Goal: Answer question/provide support

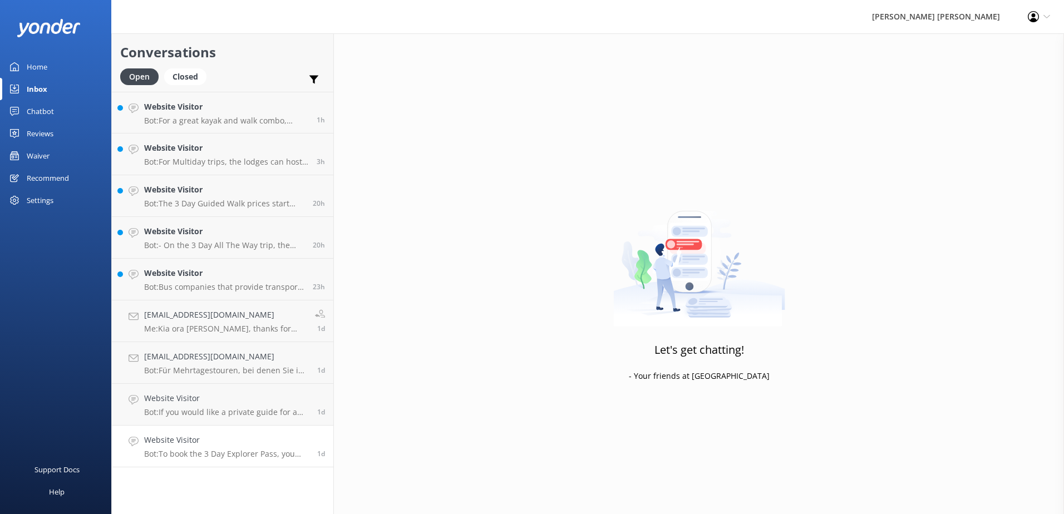
click at [200, 448] on div "Website Visitor Bot: To book the 3 Day Explorer Pass, you need to call the team…" at bounding box center [226, 446] width 165 height 24
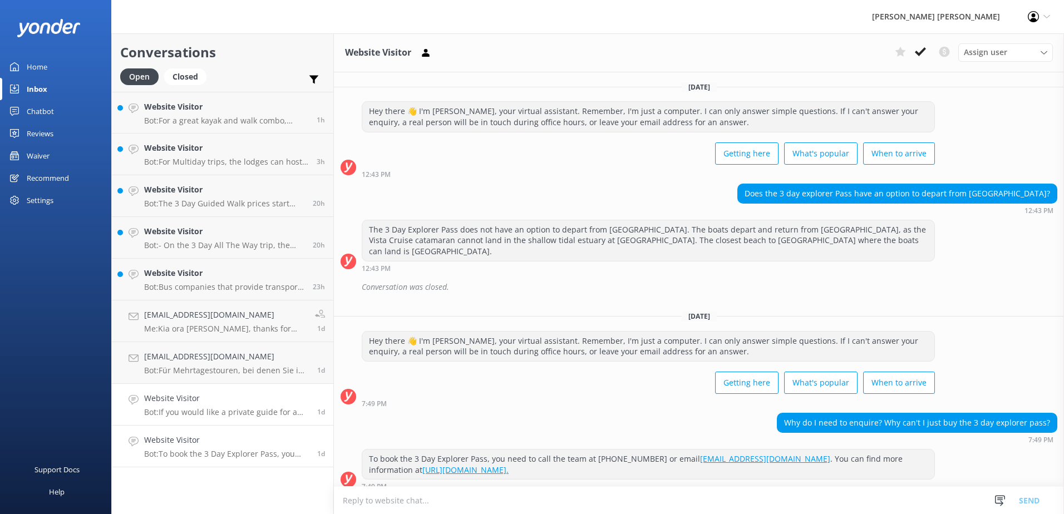
click at [215, 410] on p "Bot: If you would like a private guide for a walking trip, please contact us to…" at bounding box center [226, 412] width 165 height 10
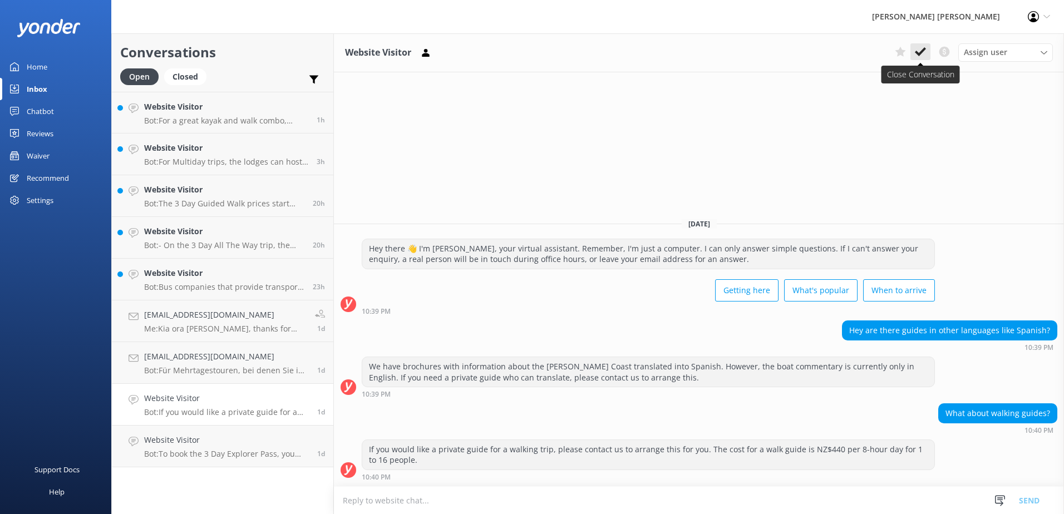
click at [921, 54] on use at bounding box center [920, 51] width 11 height 9
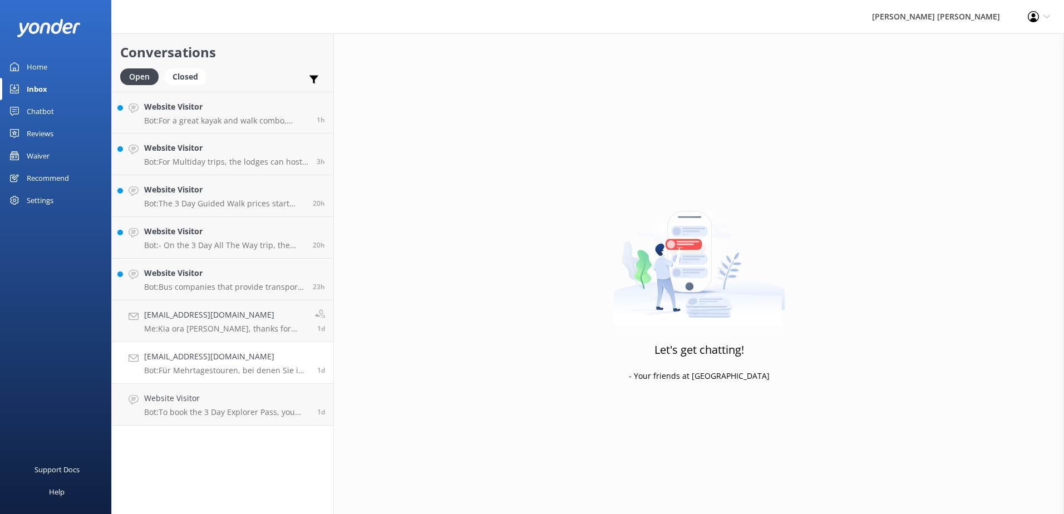
click at [211, 365] on div "[EMAIL_ADDRESS][DOMAIN_NAME] Bot: Für Mehrtagestouren, bei denen Sie in unseren…" at bounding box center [226, 363] width 165 height 24
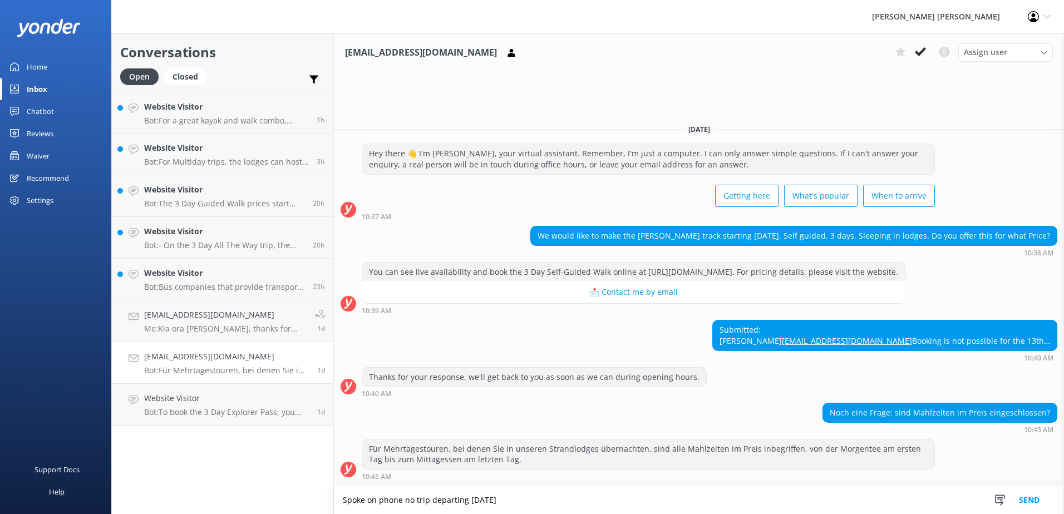
type textarea "Spoke on phone no trip departing [DATE]"
click at [1028, 501] on button "Send" at bounding box center [1029, 500] width 42 height 28
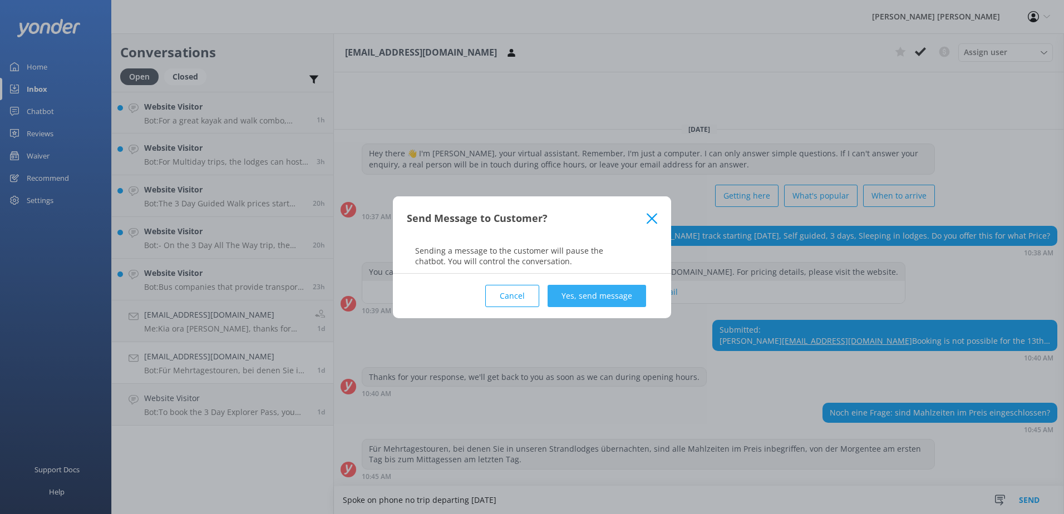
click at [606, 288] on button "Yes, send message" at bounding box center [597, 296] width 98 height 22
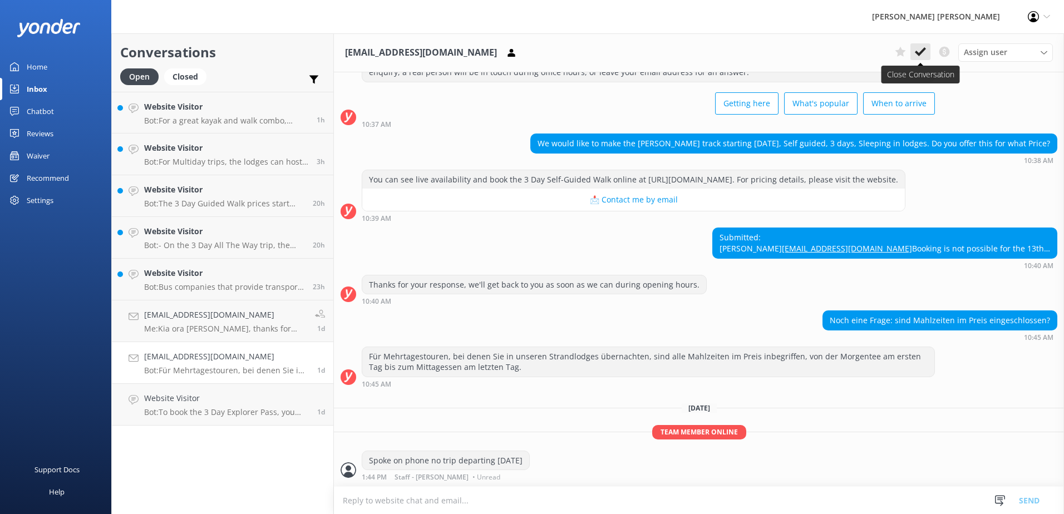
scroll to position [83, 0]
click at [924, 55] on icon at bounding box center [920, 51] width 11 height 11
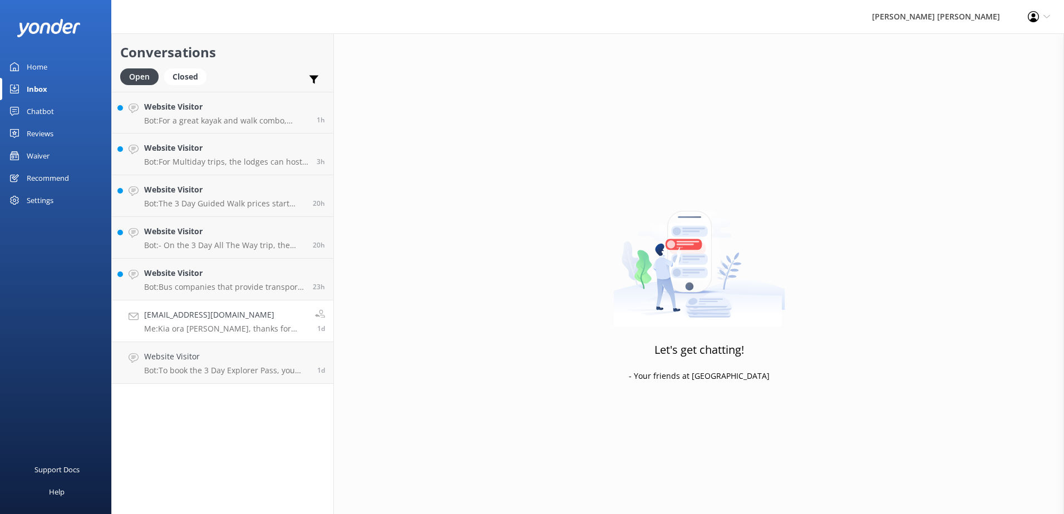
click at [248, 336] on link "[EMAIL_ADDRESS][DOMAIN_NAME] Me: [PERSON_NAME] ora [PERSON_NAME], thanks for yo…" at bounding box center [222, 321] width 221 height 42
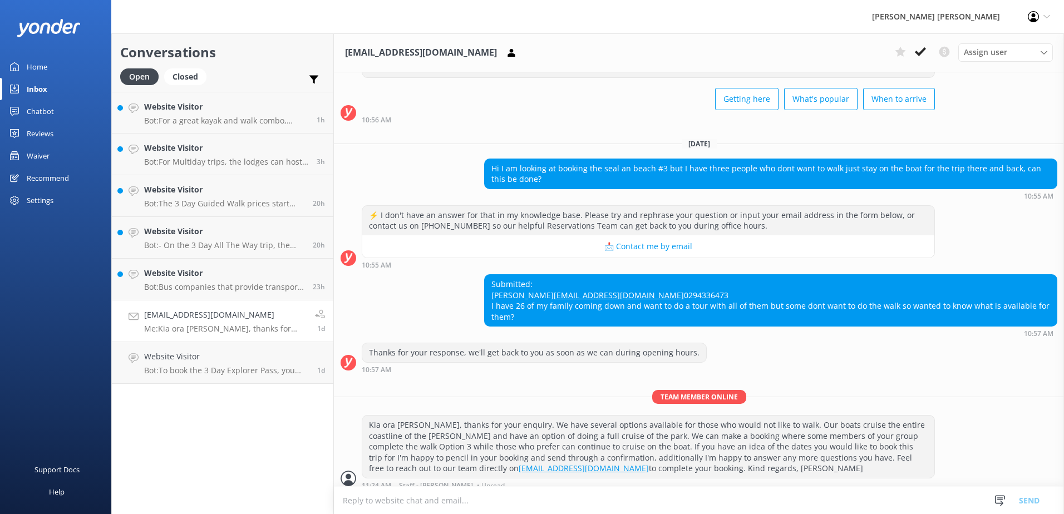
scroll to position [109, 0]
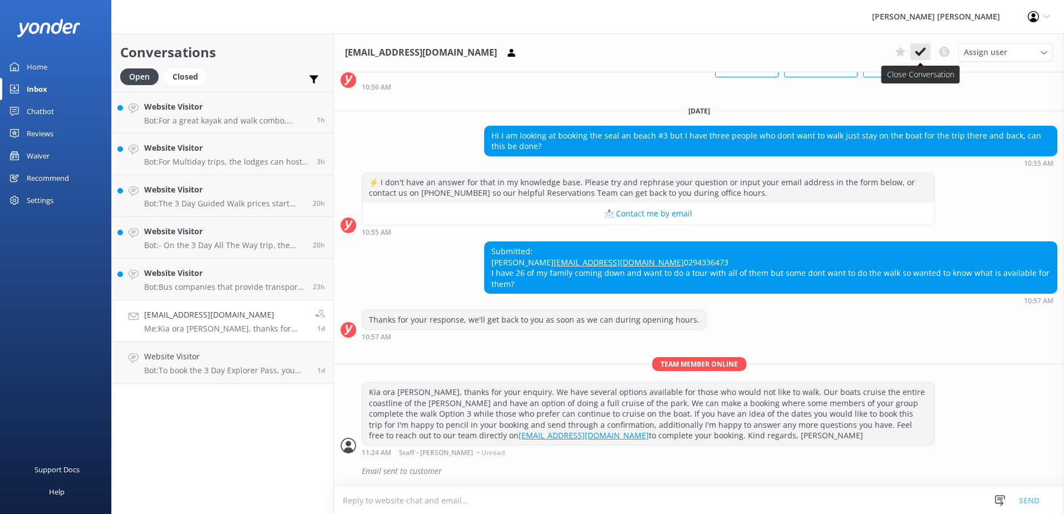
click at [923, 51] on use at bounding box center [920, 51] width 11 height 9
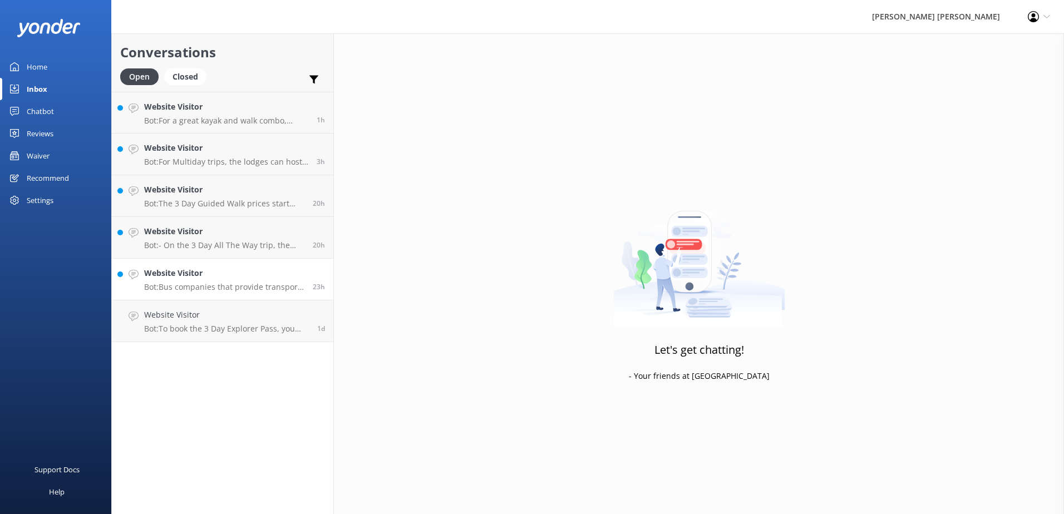
click at [197, 284] on p "Bot: Bus companies that provide transport to and from [GEOGRAPHIC_DATA] include…" at bounding box center [224, 287] width 160 height 10
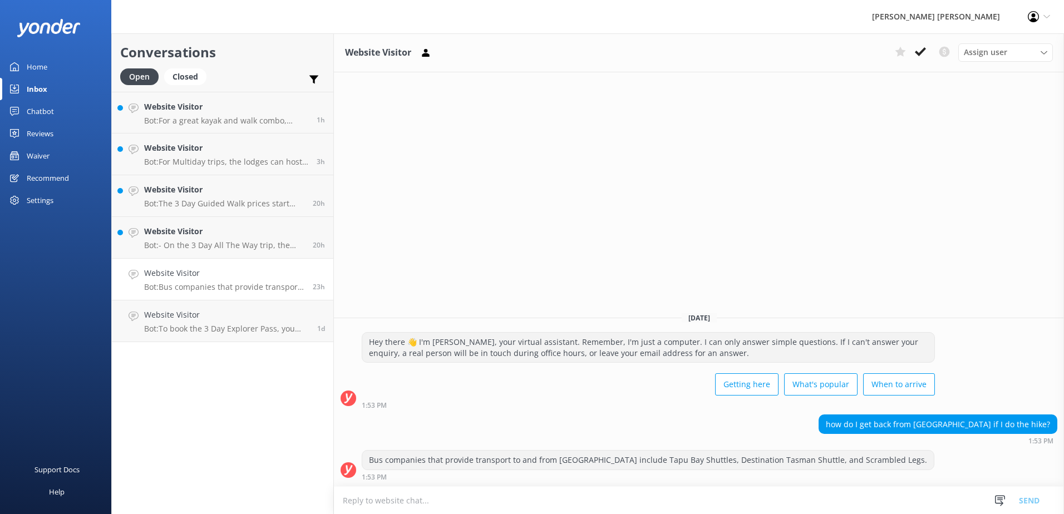
drag, startPoint x: 923, startPoint y: 53, endPoint x: 878, endPoint y: 85, distance: 55.0
click at [922, 53] on icon at bounding box center [920, 51] width 11 height 11
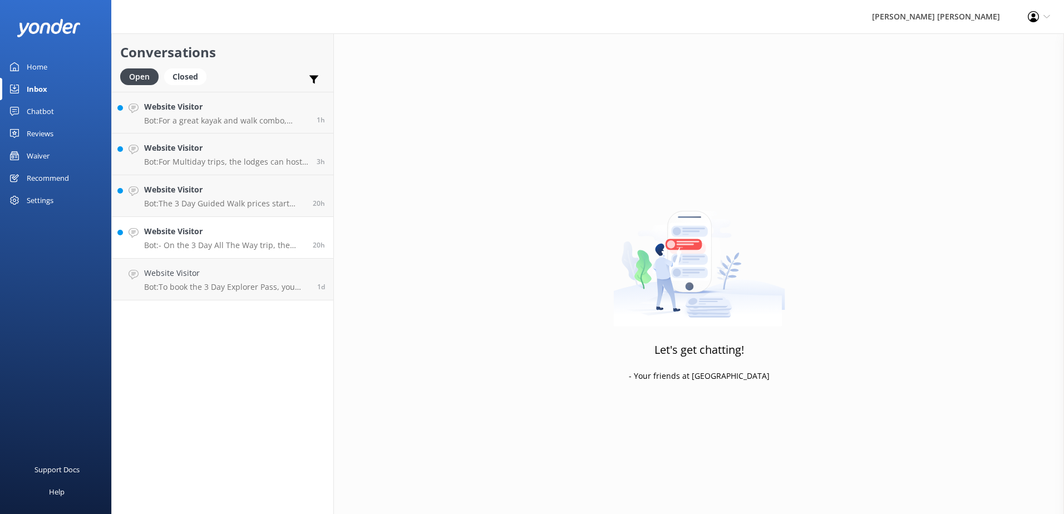
click at [215, 242] on p "Bot: - On the 3 Day All The Way trip, the walking times and distances are as fo…" at bounding box center [224, 245] width 160 height 10
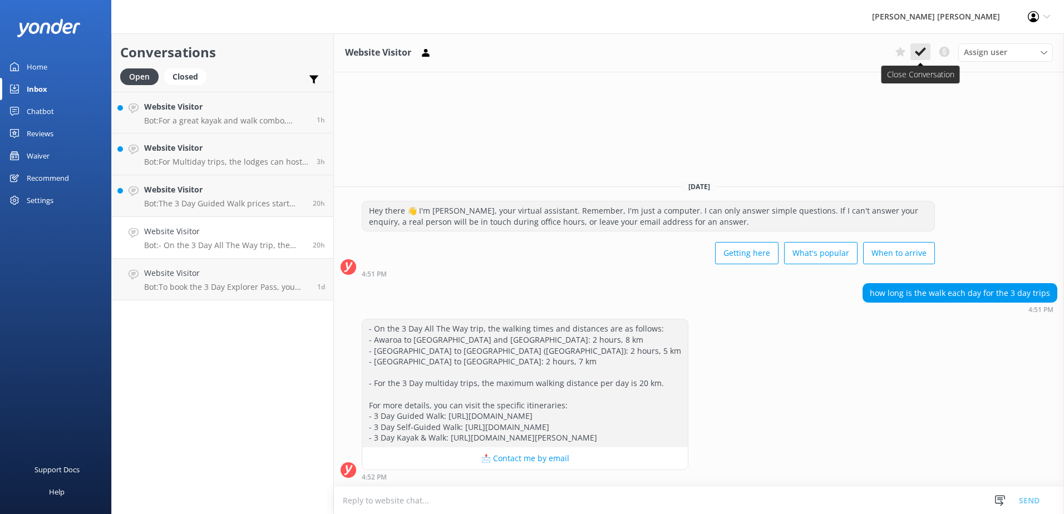
click at [923, 52] on icon at bounding box center [920, 51] width 11 height 11
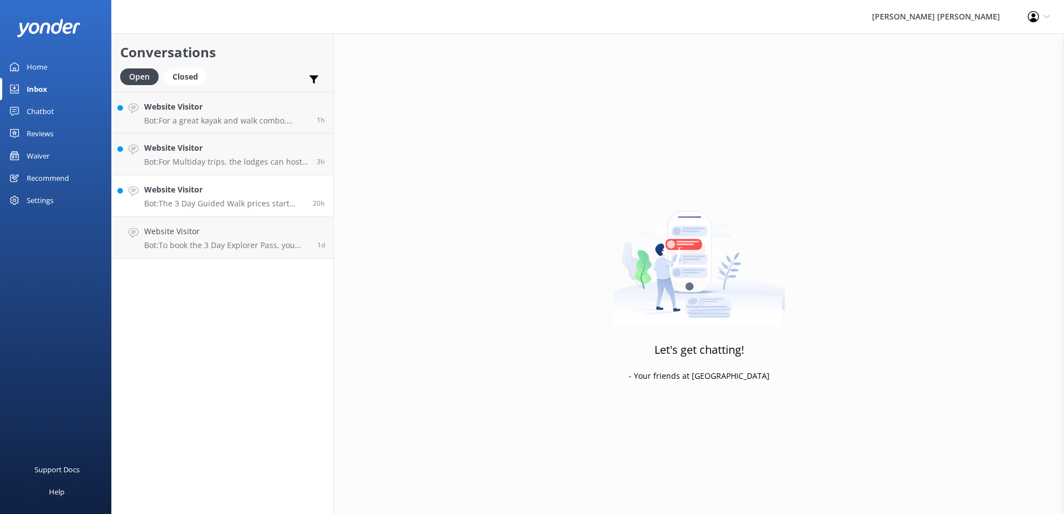
click at [221, 198] on div "Website Visitor Bot: The 3 Day Guided Walk prices start from $1650 per person (…" at bounding box center [224, 196] width 160 height 24
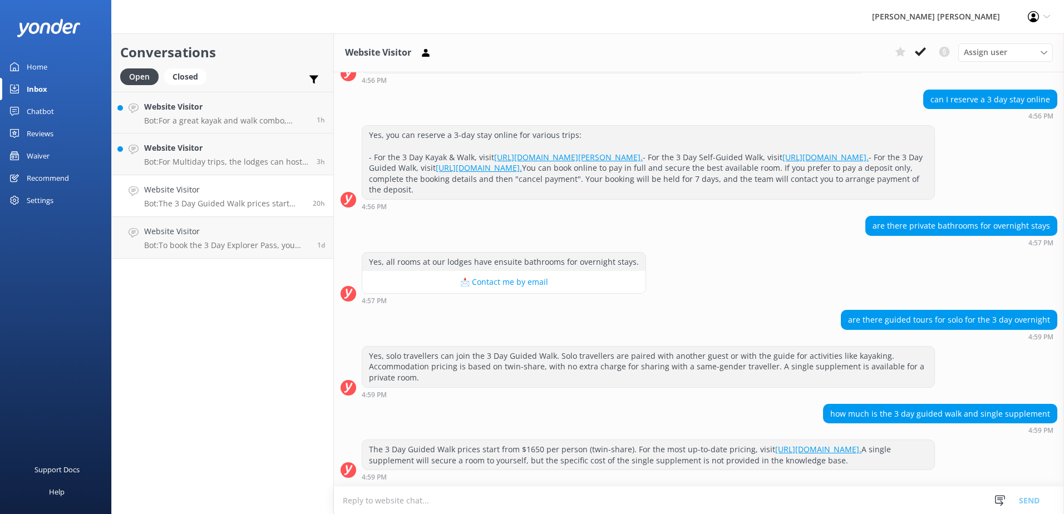
scroll to position [594, 0]
drag, startPoint x: 193, startPoint y: 153, endPoint x: 279, endPoint y: 165, distance: 86.5
click at [193, 154] on h4 "Website Visitor" at bounding box center [226, 148] width 164 height 12
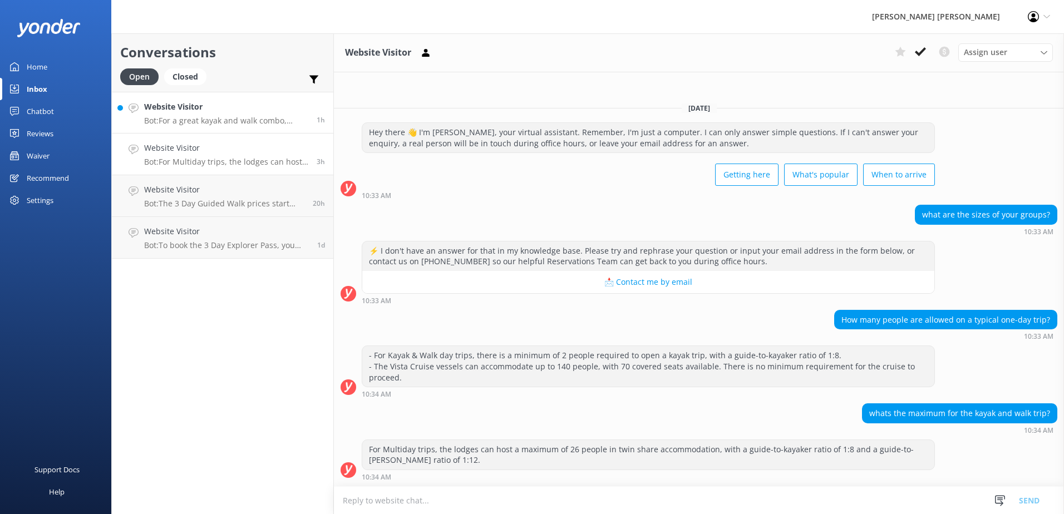
click at [179, 122] on p "Bot: For a great kayak and walk combo, consider the Beaches, Bays & Seals Plus …" at bounding box center [226, 121] width 164 height 10
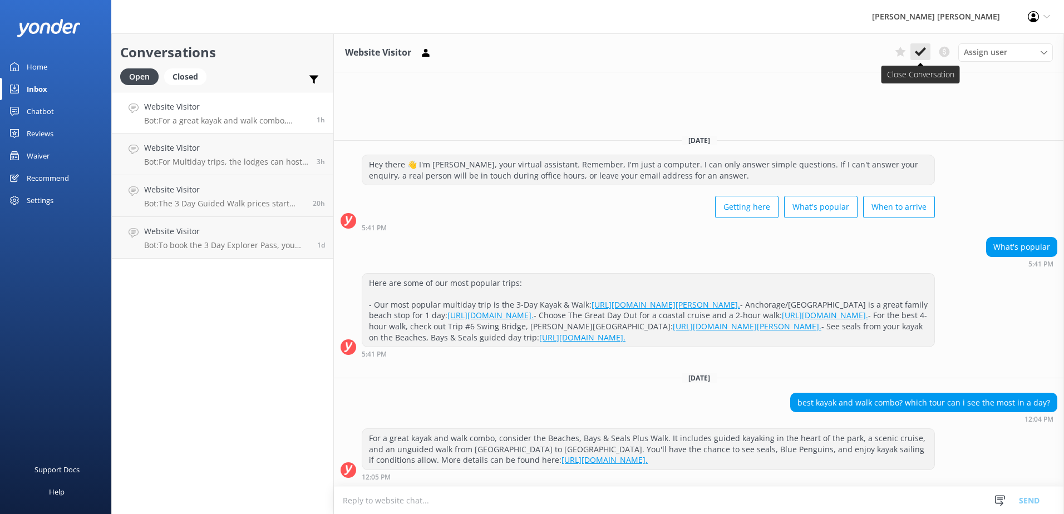
click at [925, 53] on icon at bounding box center [920, 51] width 11 height 11
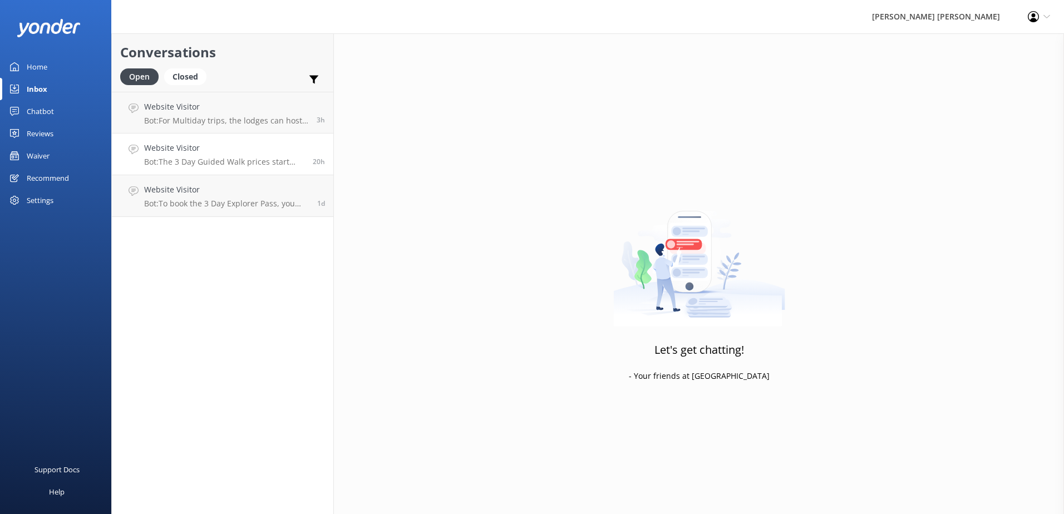
drag, startPoint x: 257, startPoint y: 118, endPoint x: 281, endPoint y: 139, distance: 32.3
click at [257, 119] on p "Bot: For Multiday trips, the lodges can host a maximum of 26 people in twin sha…" at bounding box center [226, 121] width 164 height 10
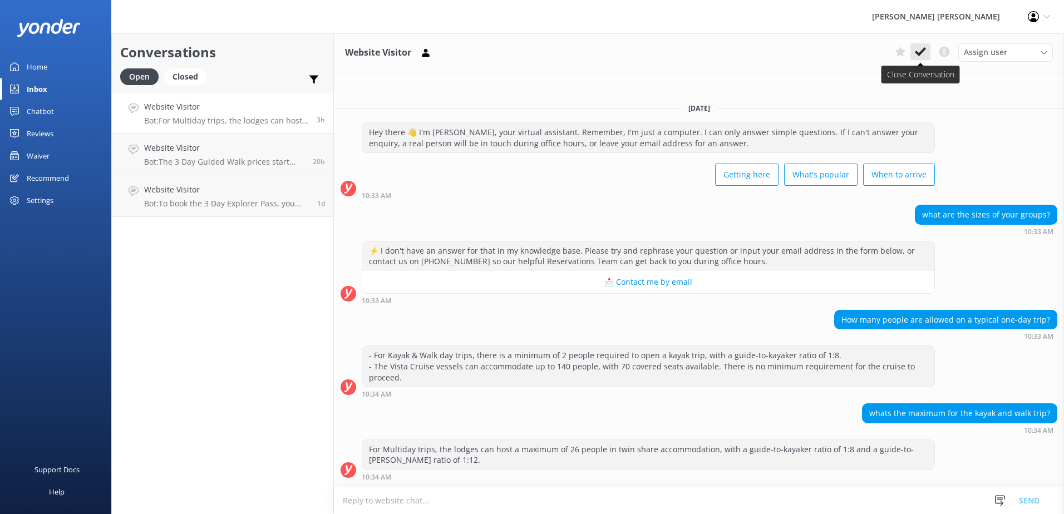
click at [918, 53] on use at bounding box center [920, 51] width 11 height 9
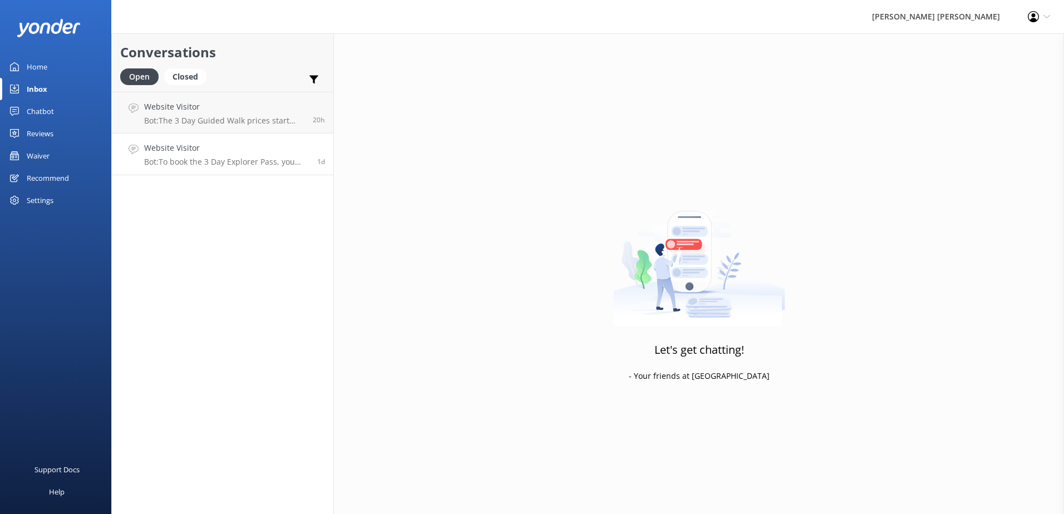
drag, startPoint x: 193, startPoint y: 155, endPoint x: 224, endPoint y: 155, distance: 31.2
click at [194, 155] on div "Website Visitor Bot: To book the 3 Day Explorer Pass, you need to call the team…" at bounding box center [226, 154] width 165 height 24
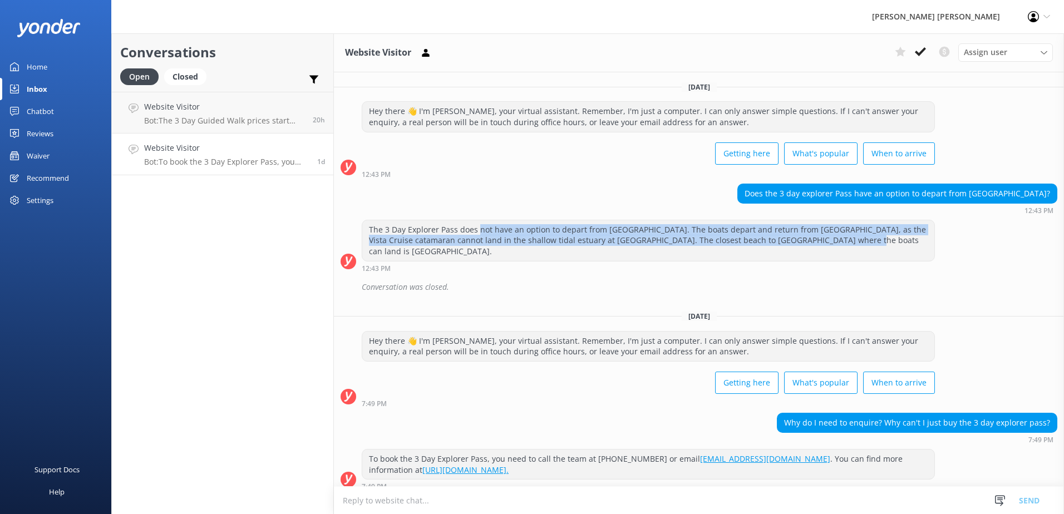
drag, startPoint x: 479, startPoint y: 229, endPoint x: 837, endPoint y: 245, distance: 358.7
click at [837, 245] on div "The 3 Day Explorer Pass does not have an option to depart from [GEOGRAPHIC_DATA…" at bounding box center [648, 240] width 572 height 41
copy div "not have an option to depart from [GEOGRAPHIC_DATA]. The boats depart and retur…"
